Goal: Navigation & Orientation: Find specific page/section

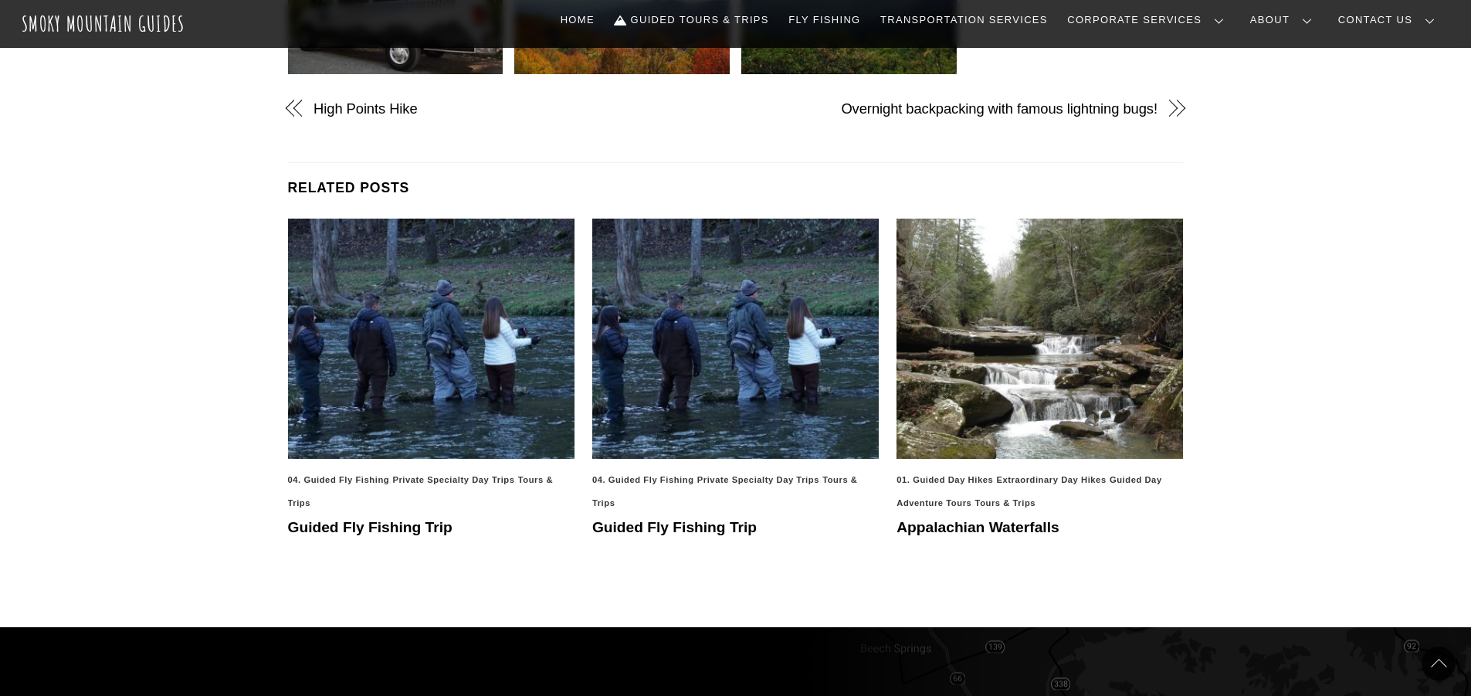
scroll to position [927, 0]
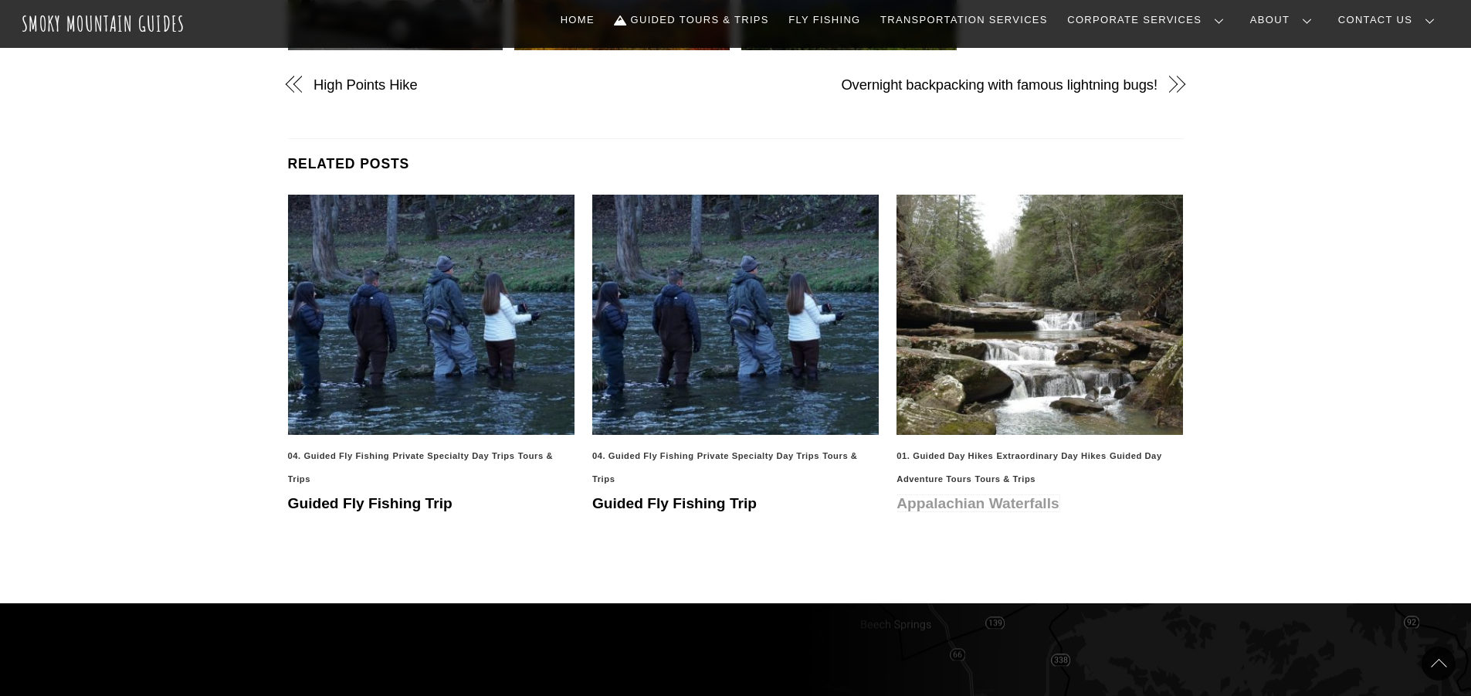
click at [951, 495] on link "Appalachian Waterfalls" at bounding box center [978, 503] width 162 height 16
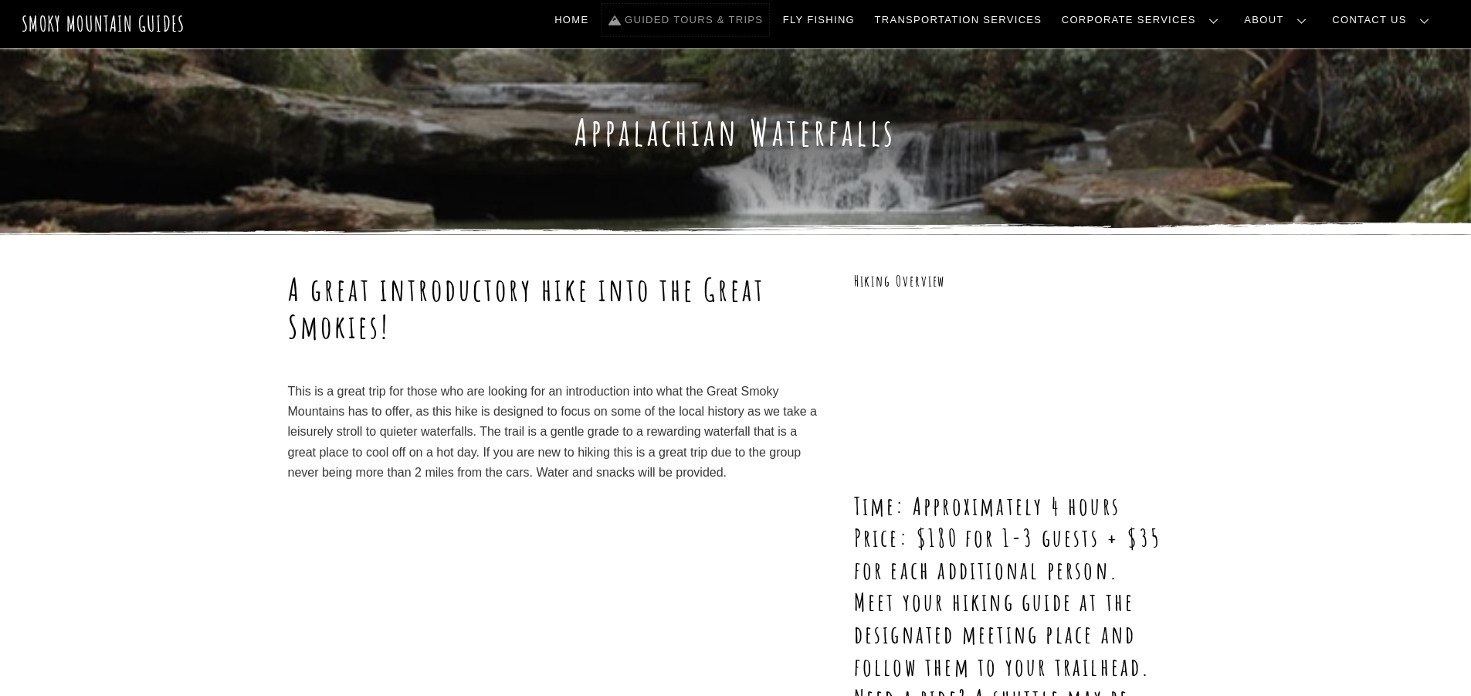
click at [769, 21] on link "Guided Tours & Trips" at bounding box center [685, 20] width 167 height 32
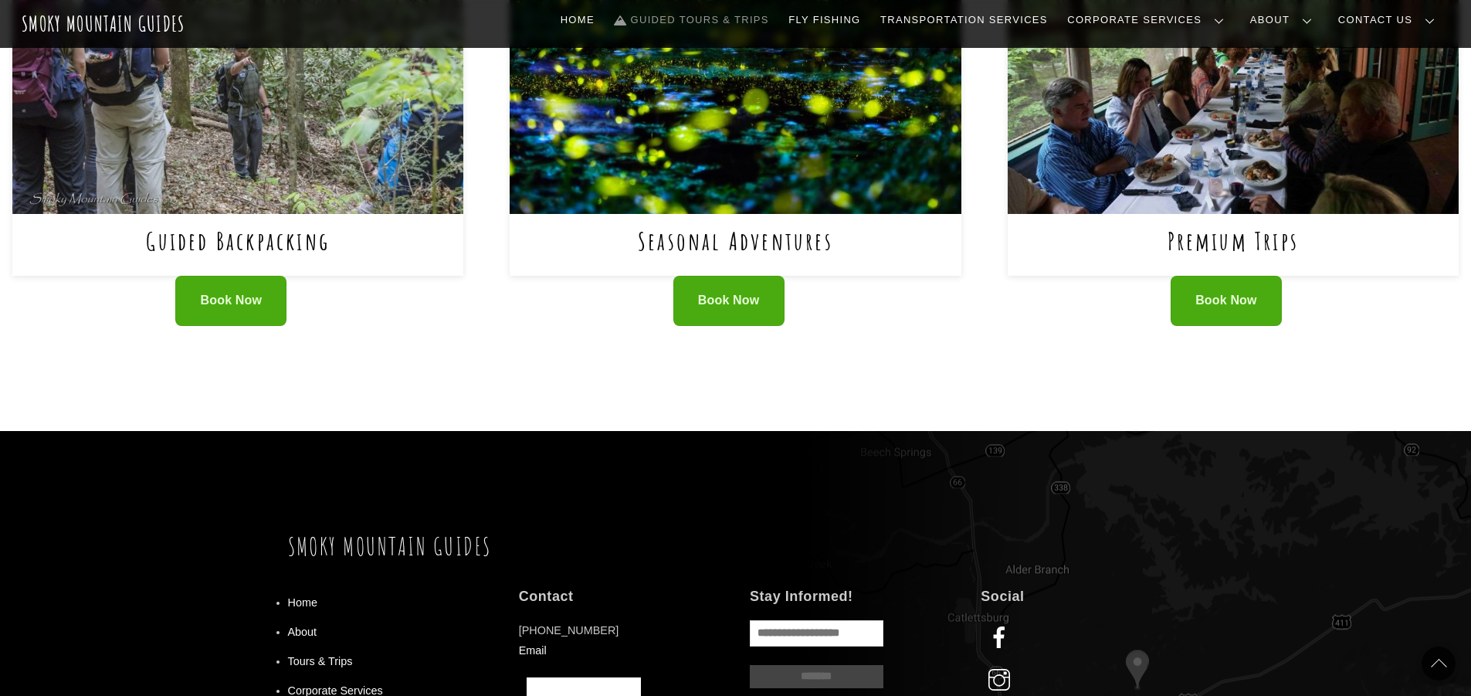
scroll to position [1081, 0]
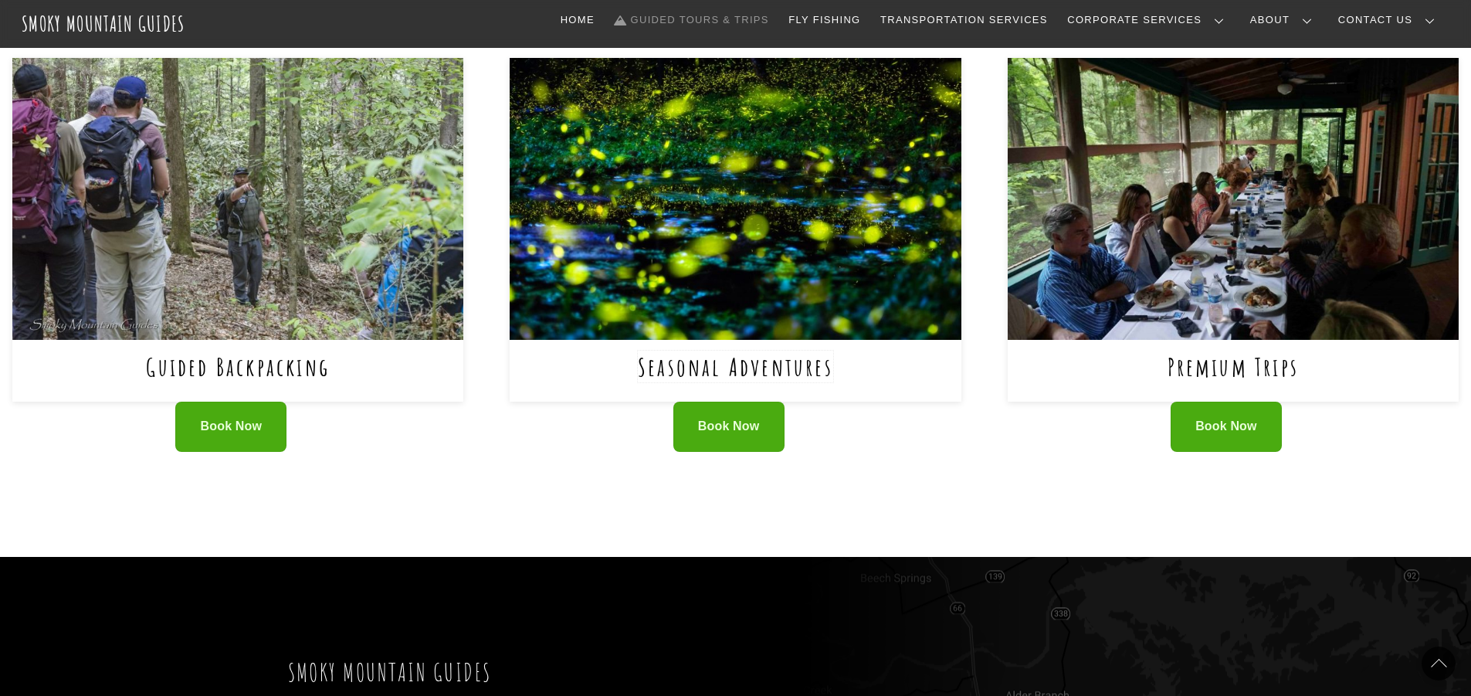
click at [754, 351] on link "Seasonal Adventures" at bounding box center [735, 367] width 195 height 32
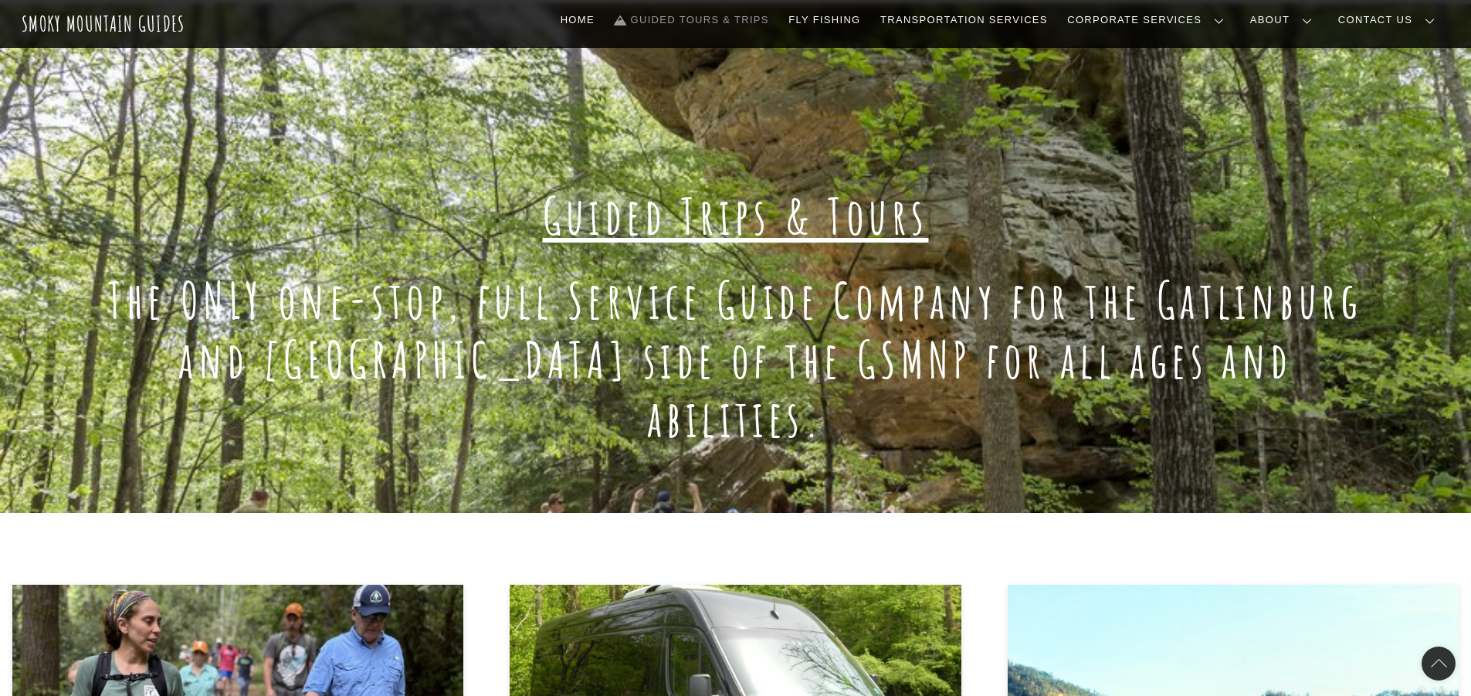
scroll to position [0, 0]
